Goal: Task Accomplishment & Management: Understand process/instructions

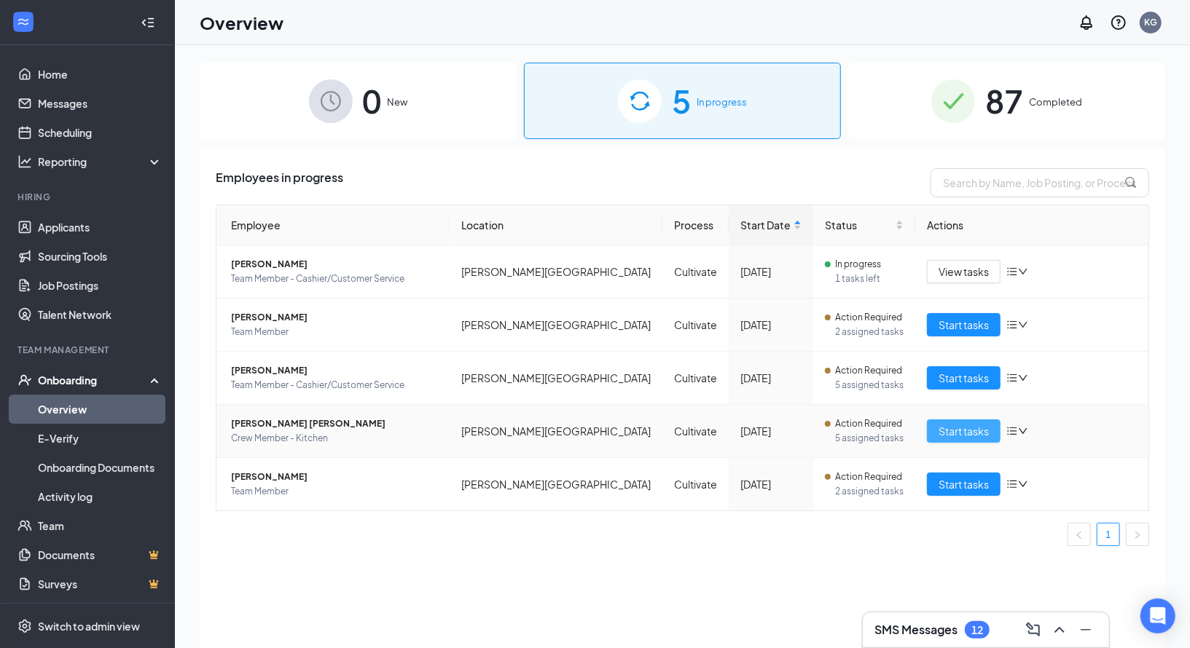
click at [955, 431] on span "Start tasks" at bounding box center [963, 431] width 50 height 16
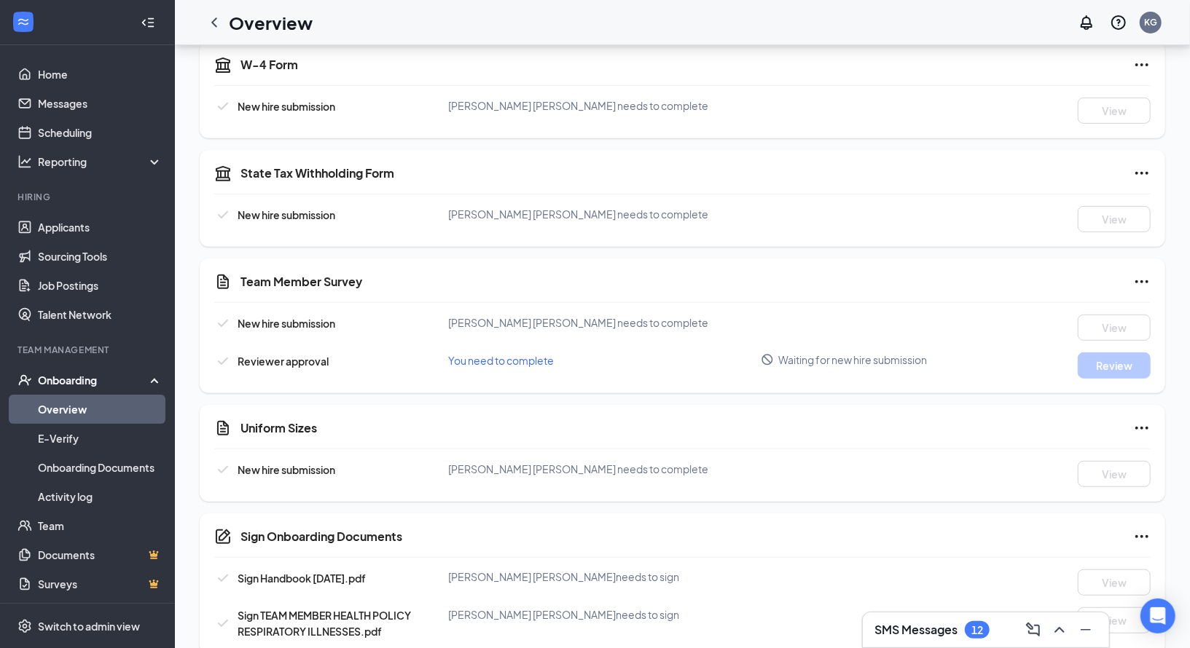
scroll to position [337, 0]
click at [217, 20] on icon "ChevronLeft" at bounding box center [213, 22] width 17 height 17
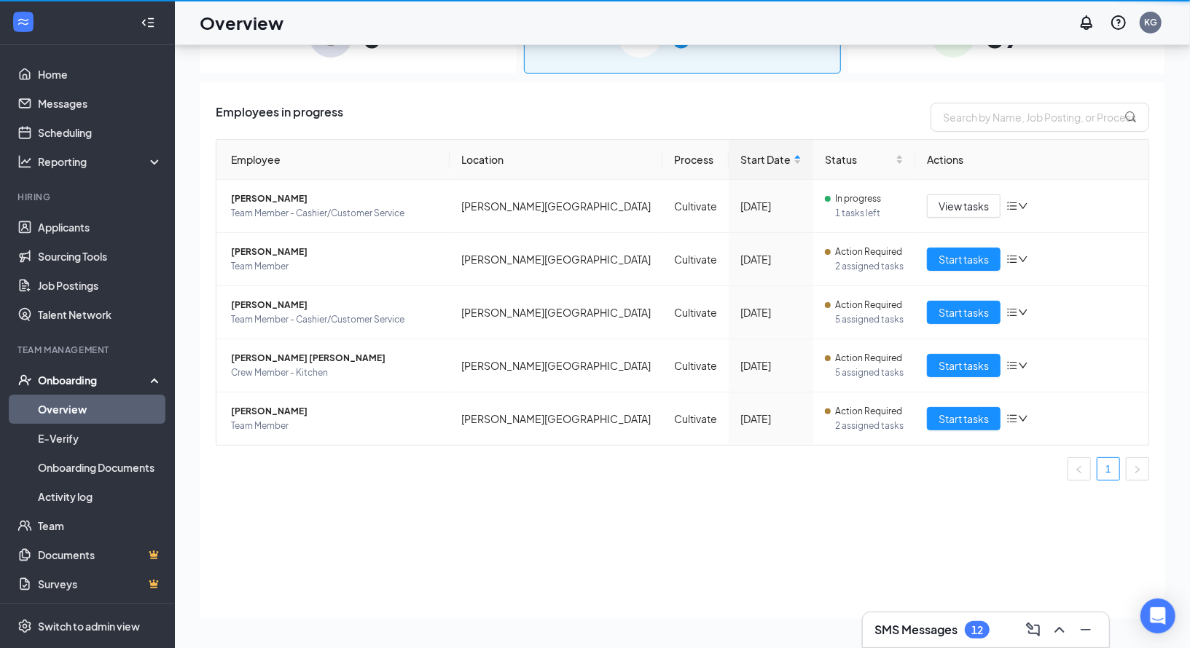
scroll to position [66, 0]
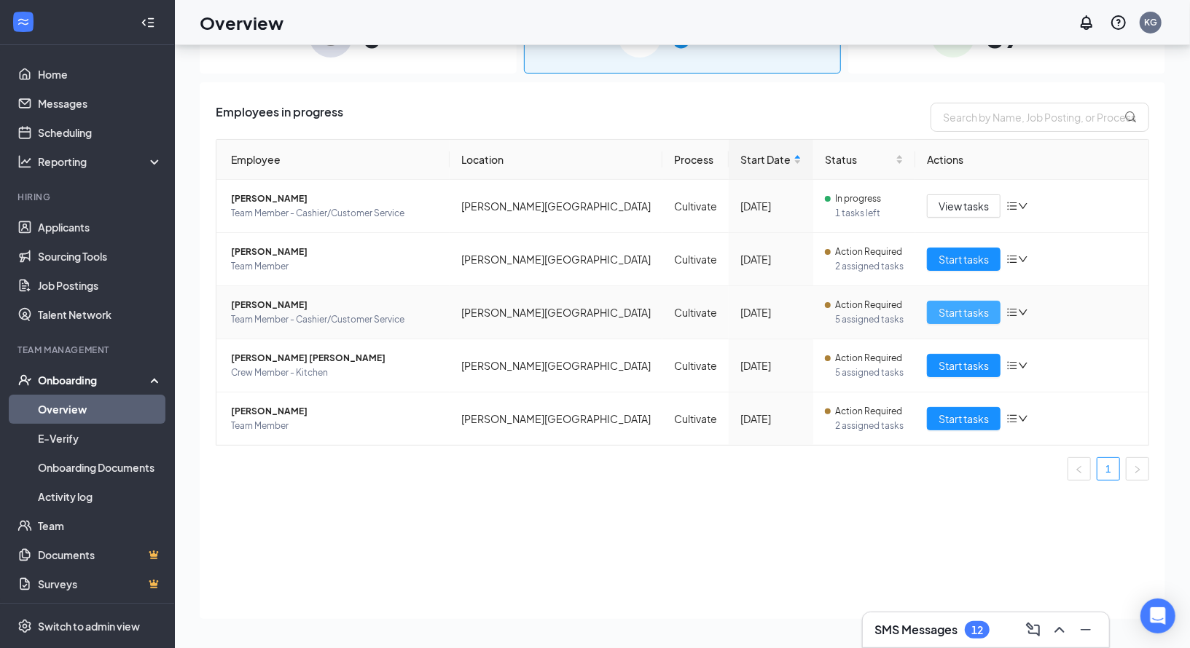
click at [969, 315] on span "Start tasks" at bounding box center [963, 313] width 50 height 16
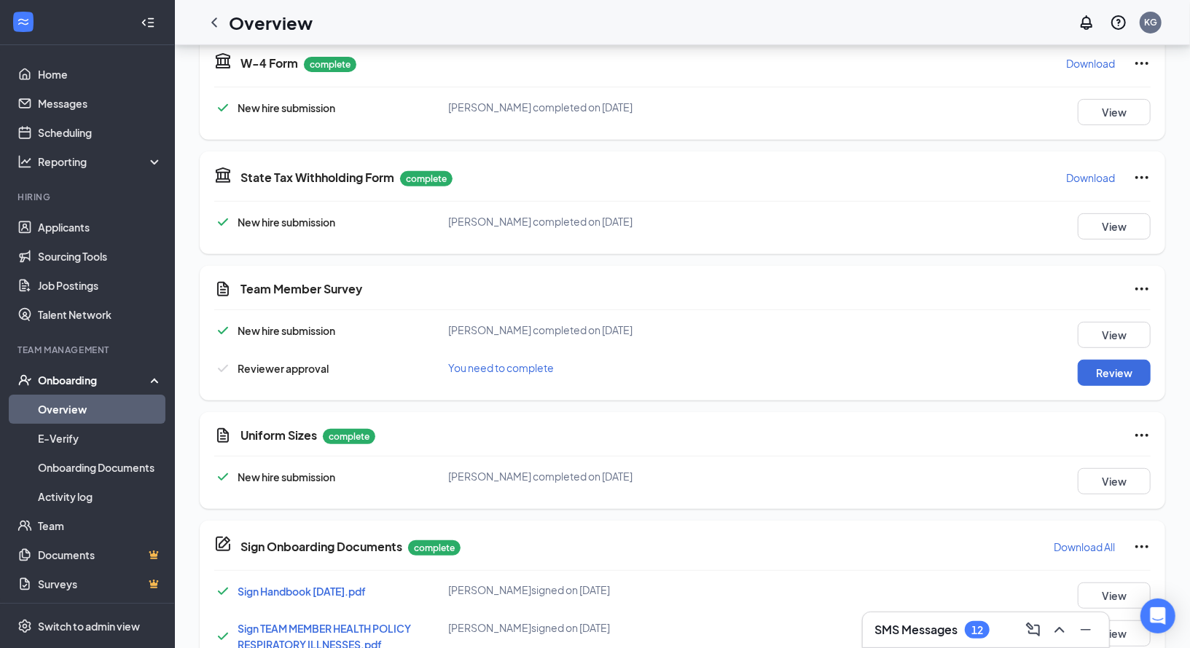
scroll to position [397, 0]
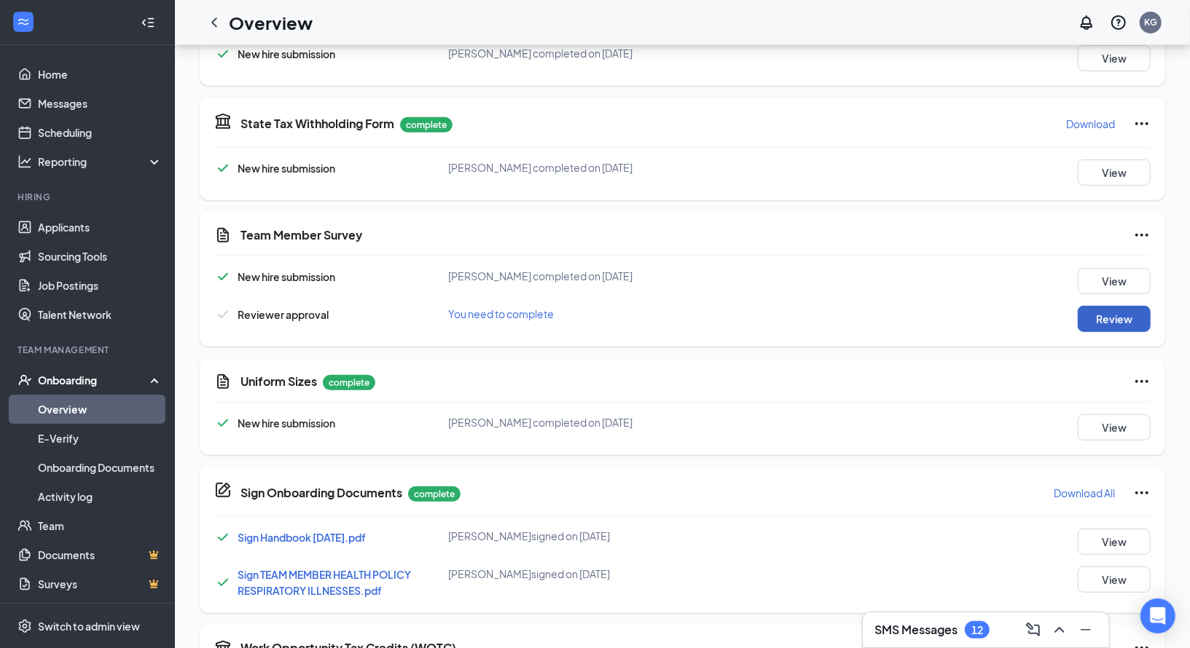
click at [1126, 309] on button "Review" at bounding box center [1114, 319] width 73 height 26
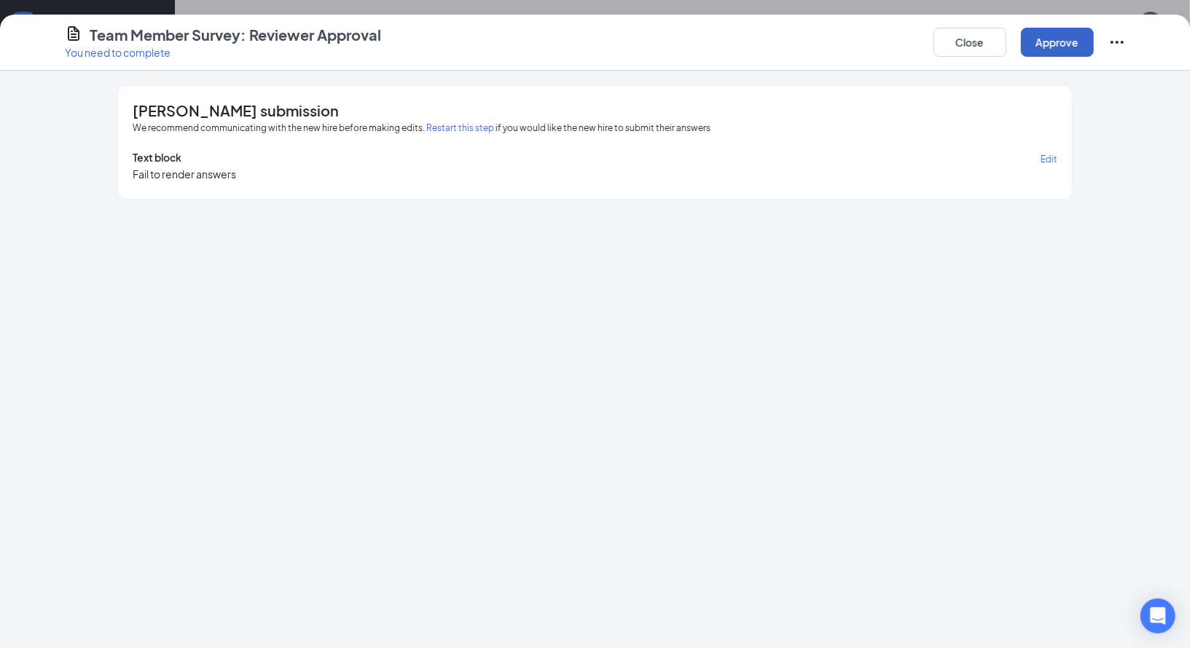
click at [1049, 36] on button "Approve" at bounding box center [1057, 42] width 73 height 29
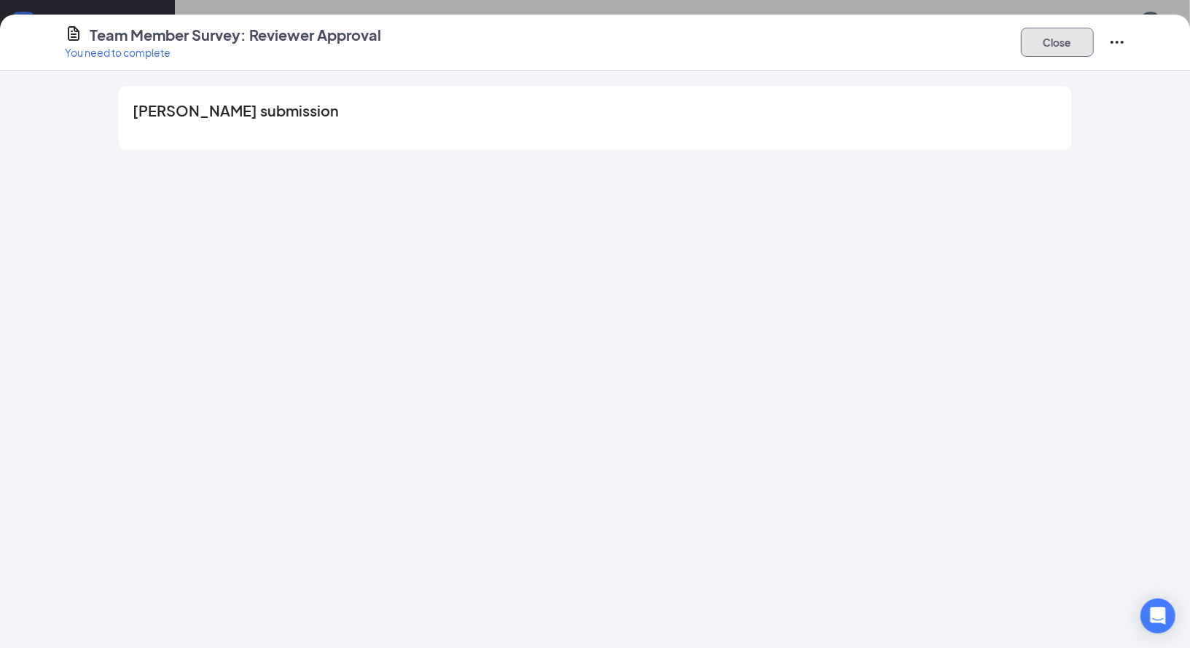
click at [1048, 40] on button "Close" at bounding box center [1057, 42] width 73 height 29
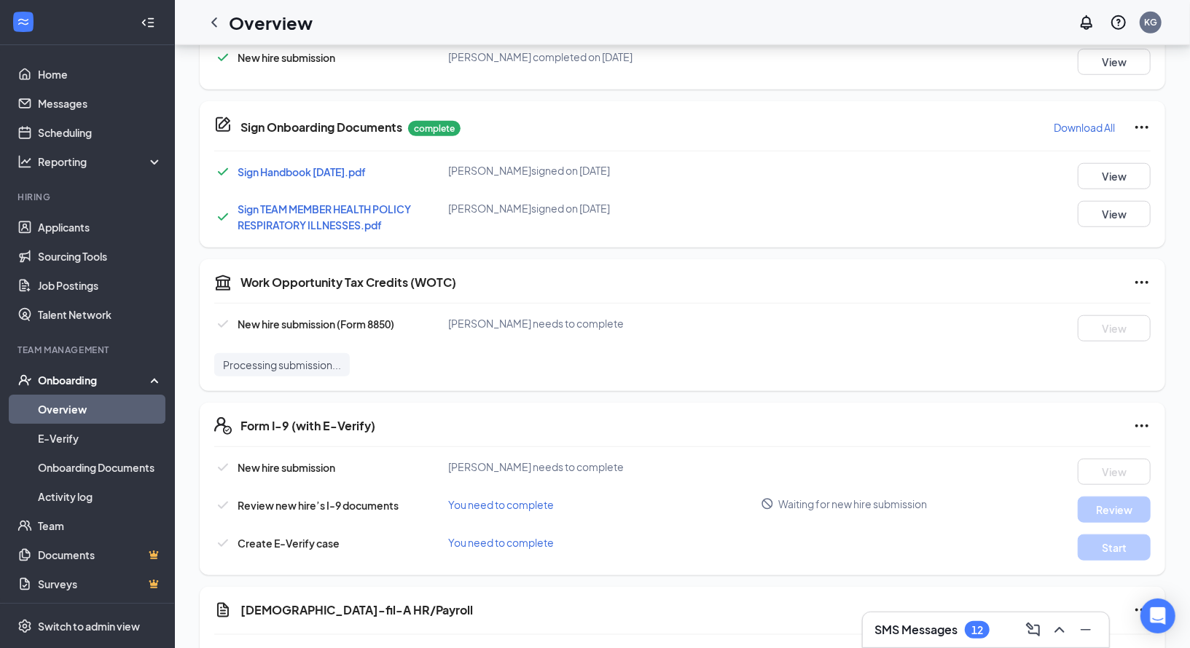
scroll to position [767, 0]
